Goal: Find contact information: Obtain details needed to contact an individual or organization

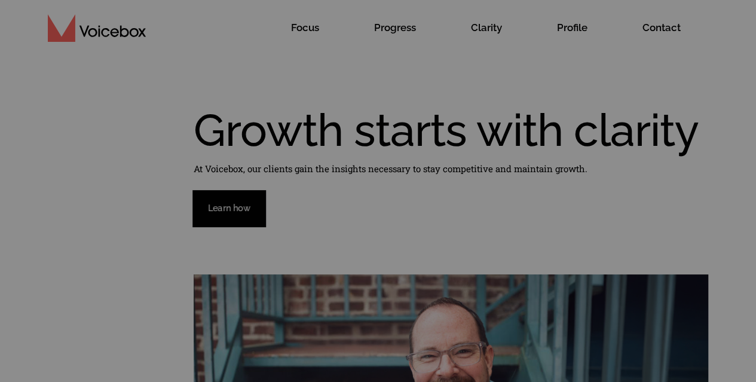
click at [558, 328] on button "Reject All" at bounding box center [549, 333] width 58 height 24
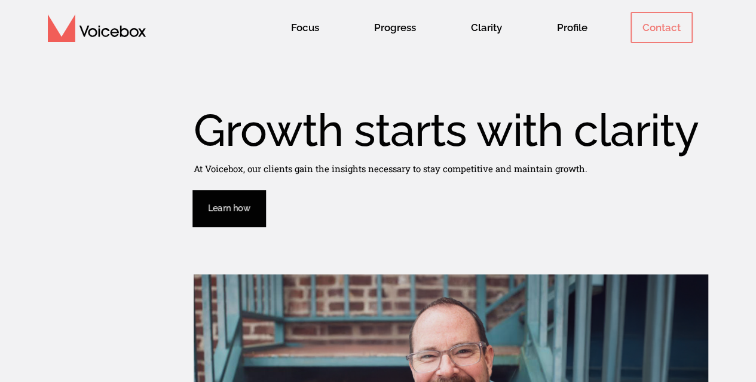
click at [650, 29] on span "Contact" at bounding box center [662, 27] width 62 height 31
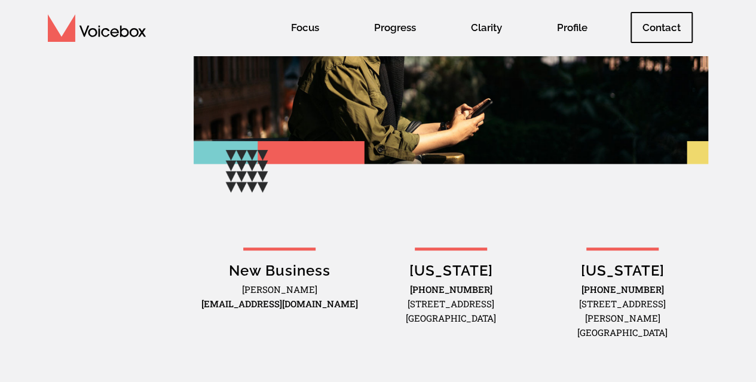
scroll to position [258, 0]
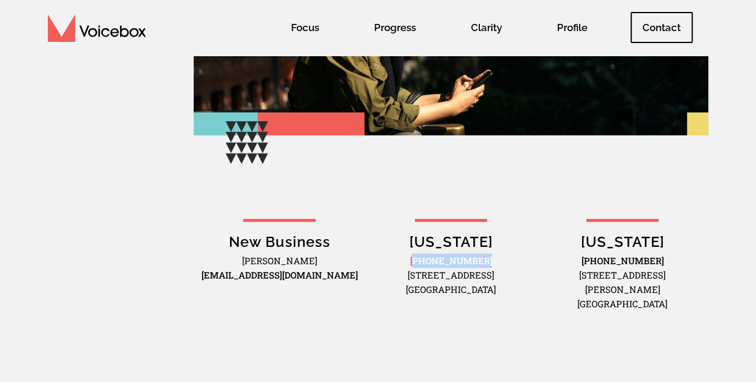
drag, startPoint x: 488, startPoint y: 256, endPoint x: 424, endPoint y: 258, distance: 64.0
click at [424, 258] on p "[PHONE_NUMBER] [STREET_ADDRESS]" at bounding box center [451, 274] width 160 height 43
copy link "949) 385-1685"
